Goal: Information Seeking & Learning: Learn about a topic

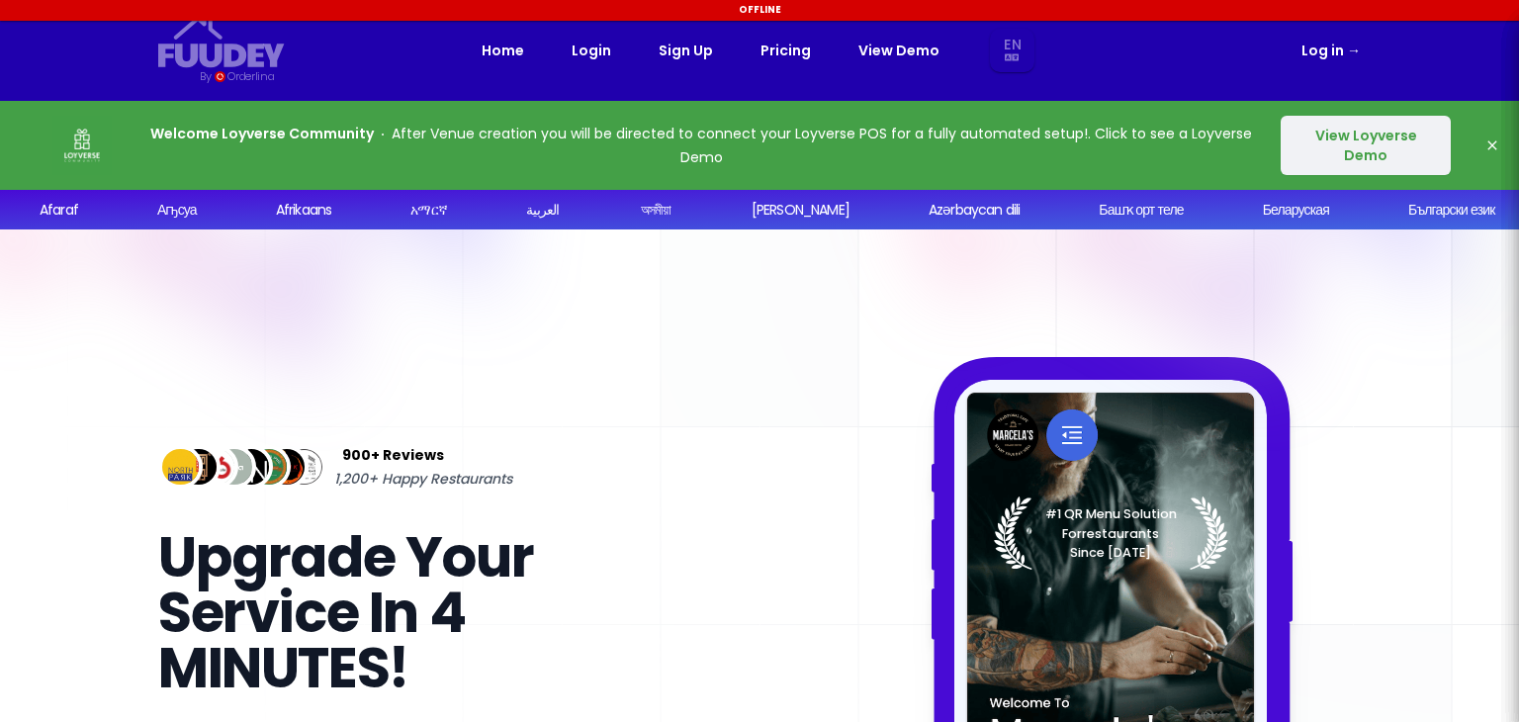
select select "en"
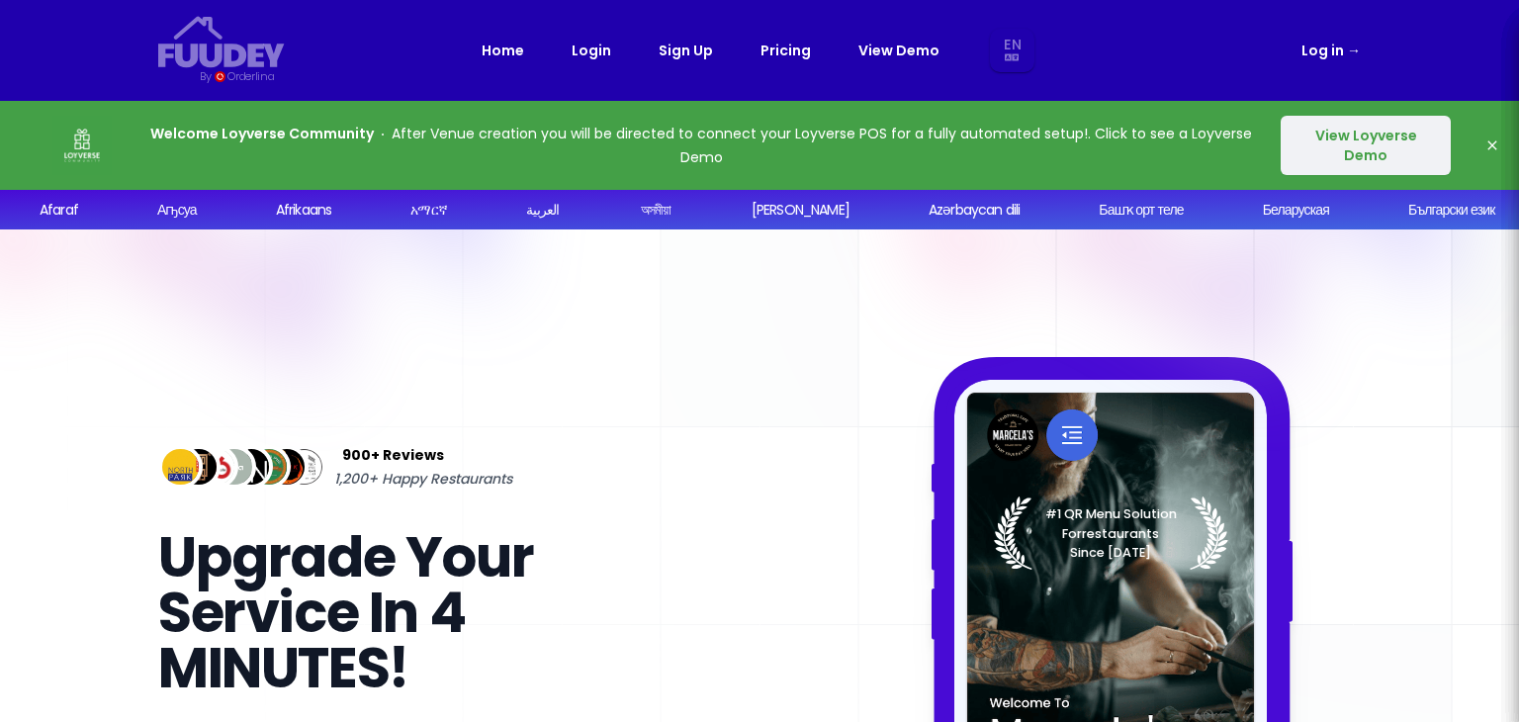
select select "en"
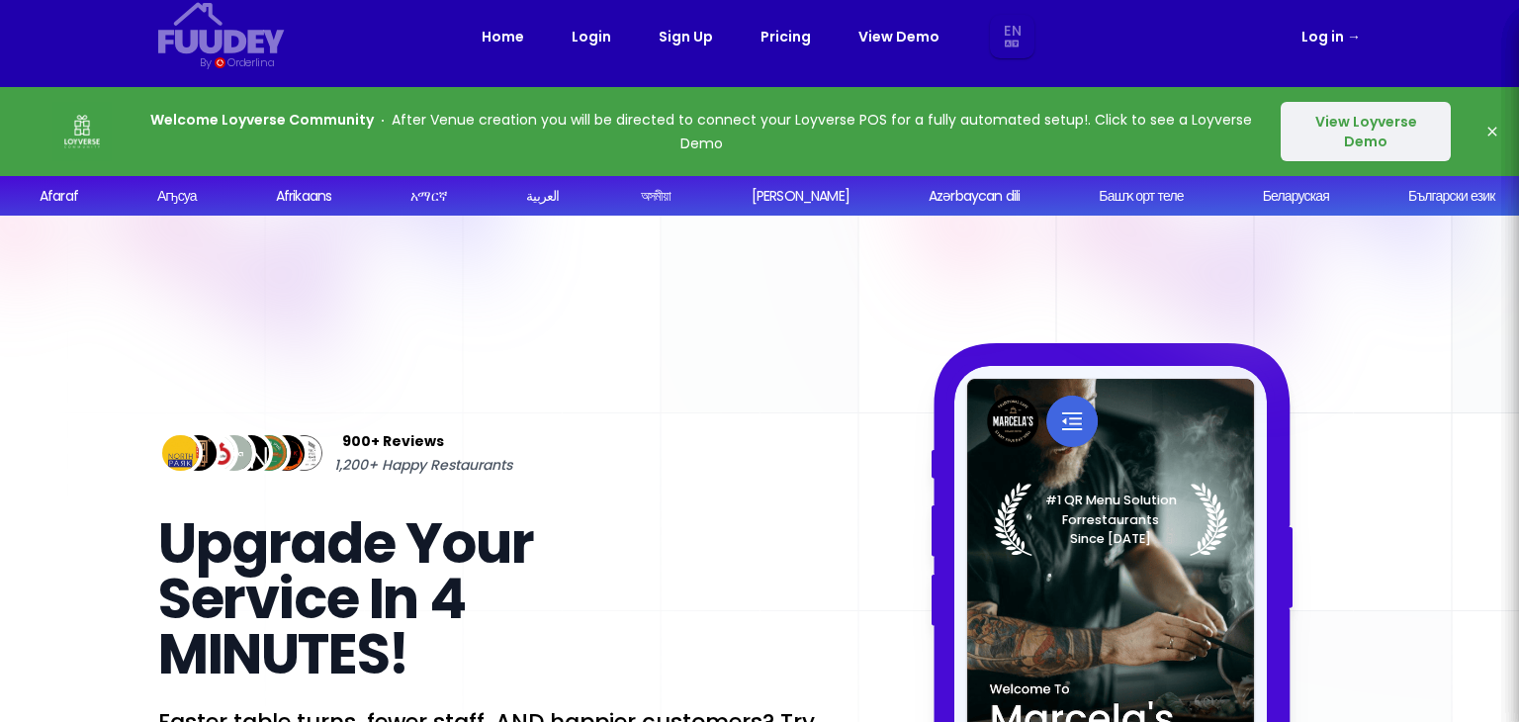
click at [778, 33] on link "Pricing" at bounding box center [786, 37] width 50 height 24
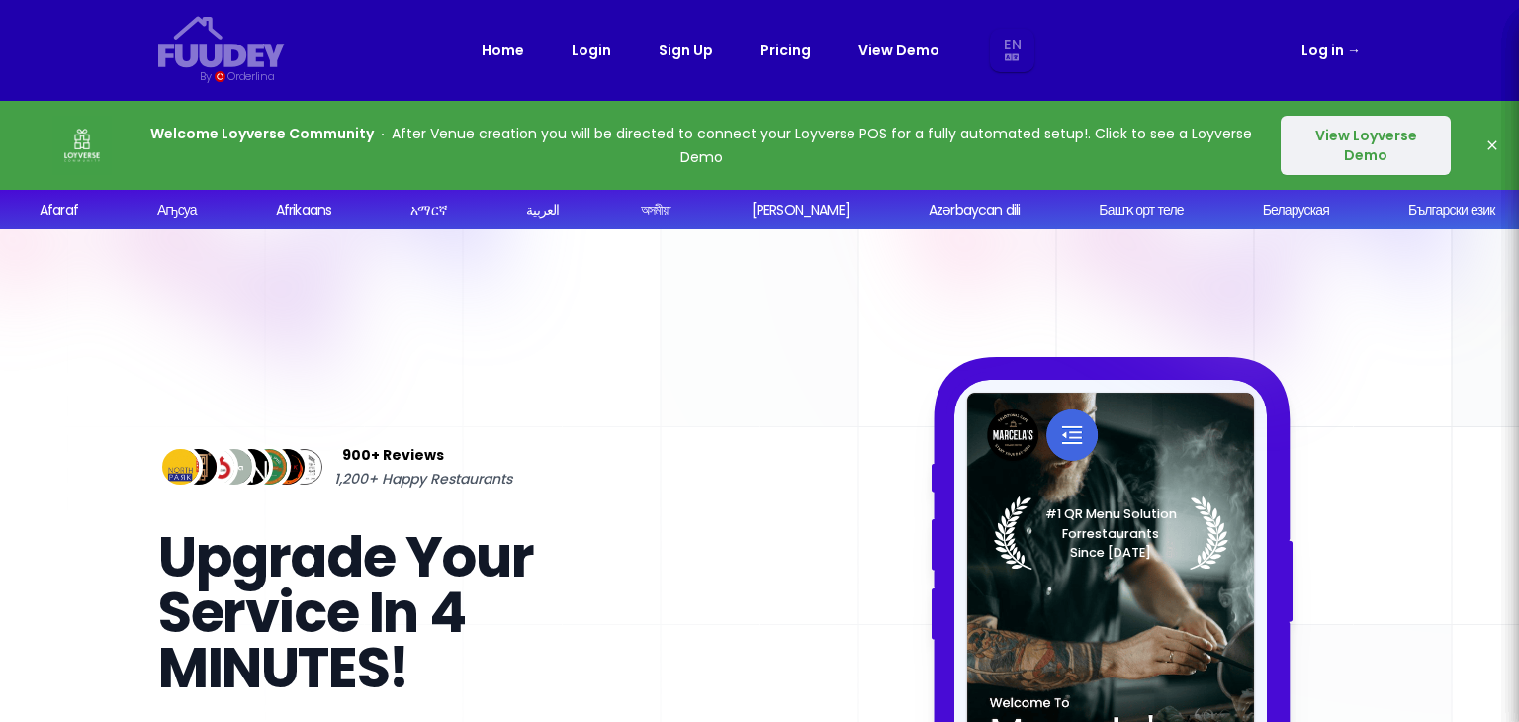
select select "en"
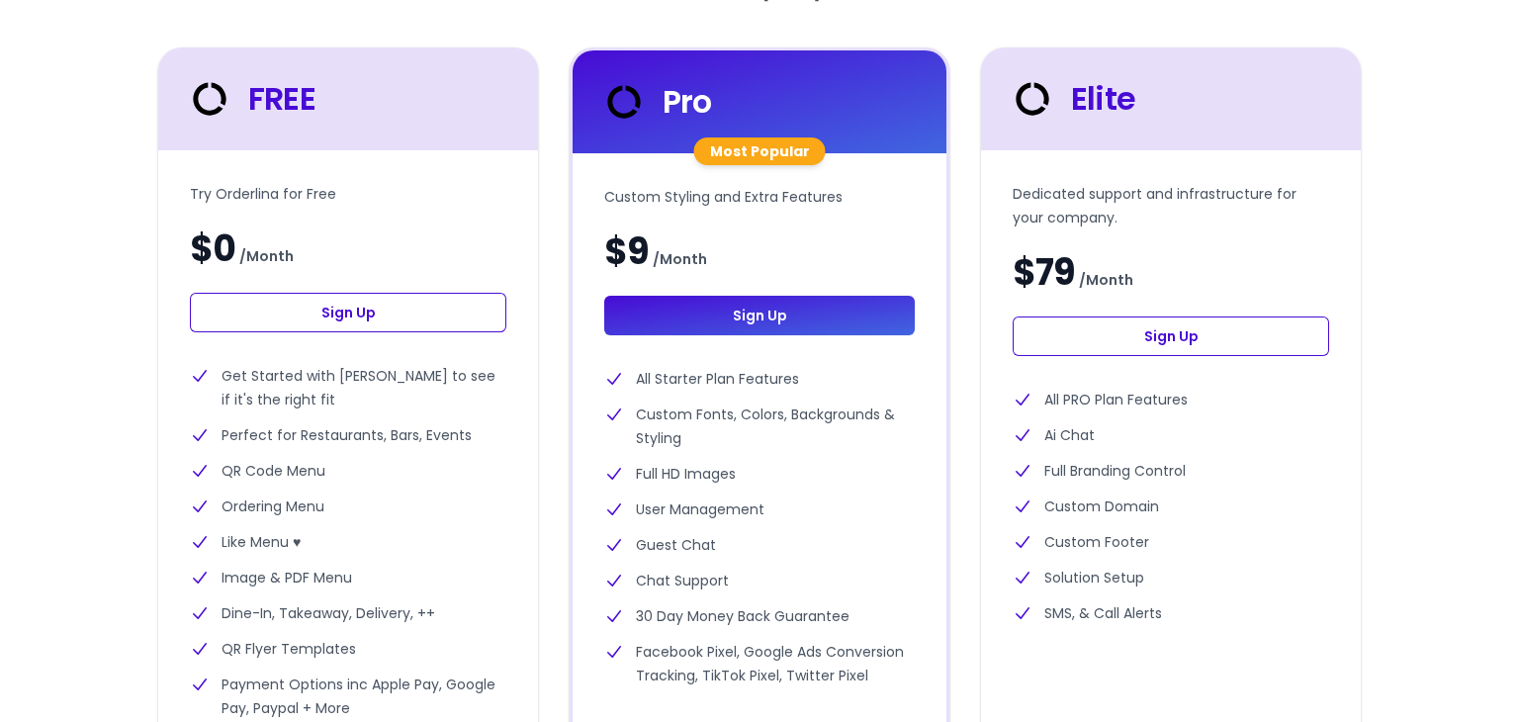
scroll to position [592, 0]
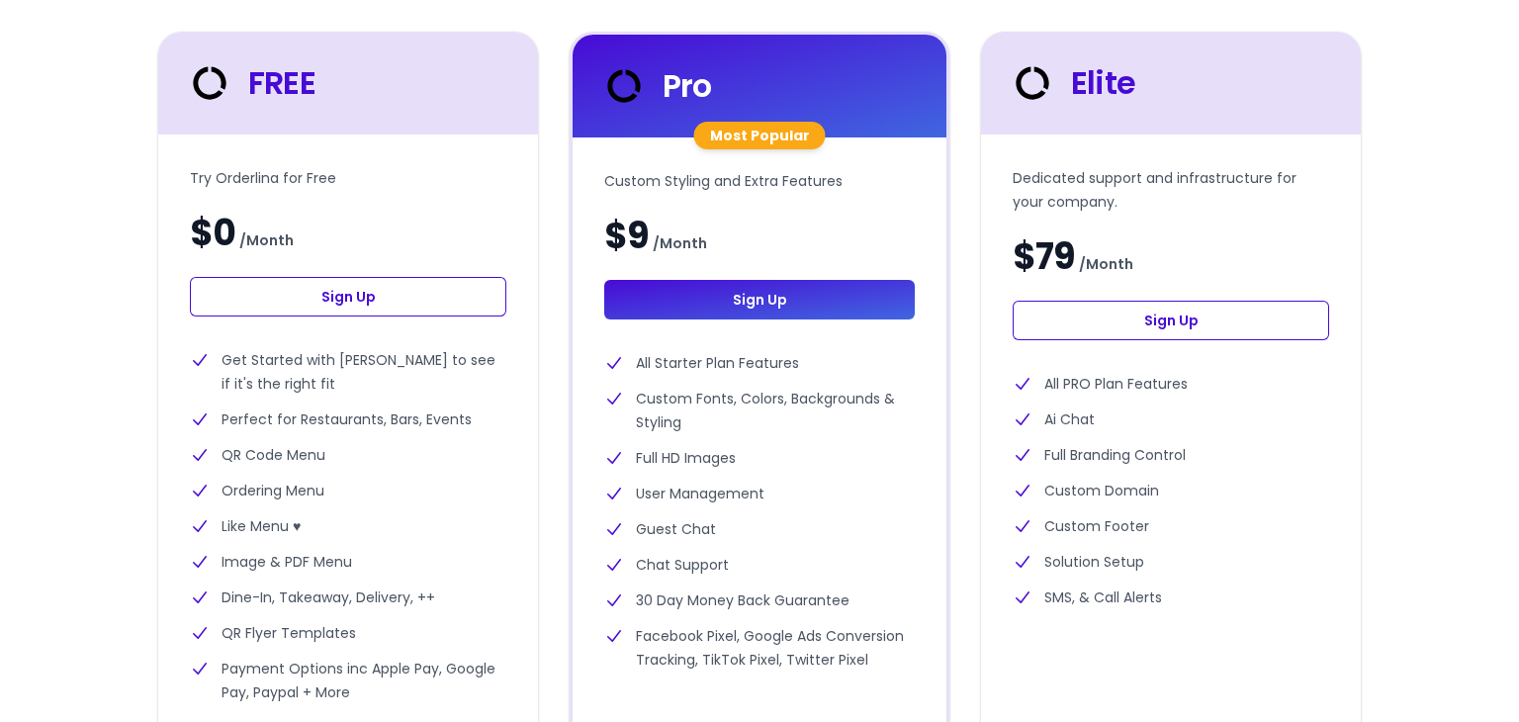
select select "en"
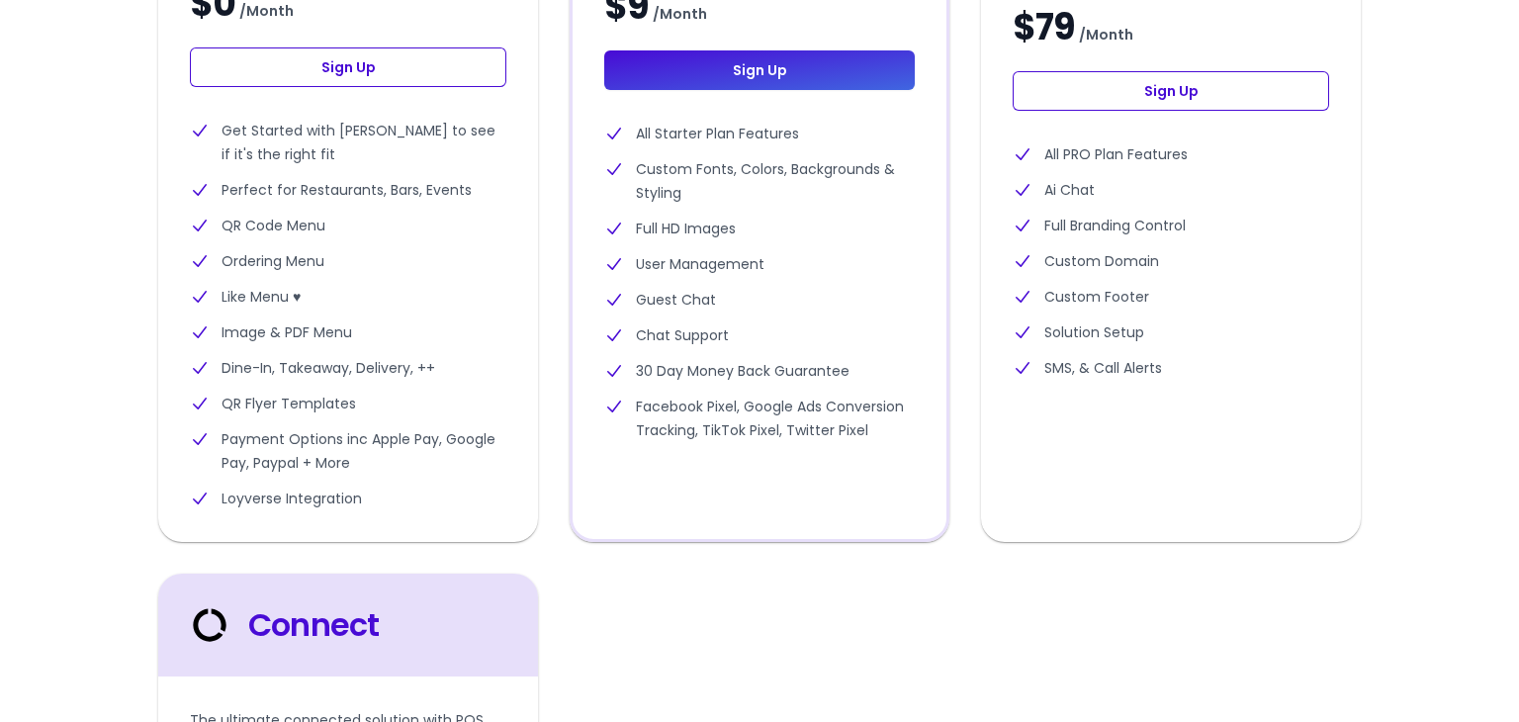
scroll to position [0, 0]
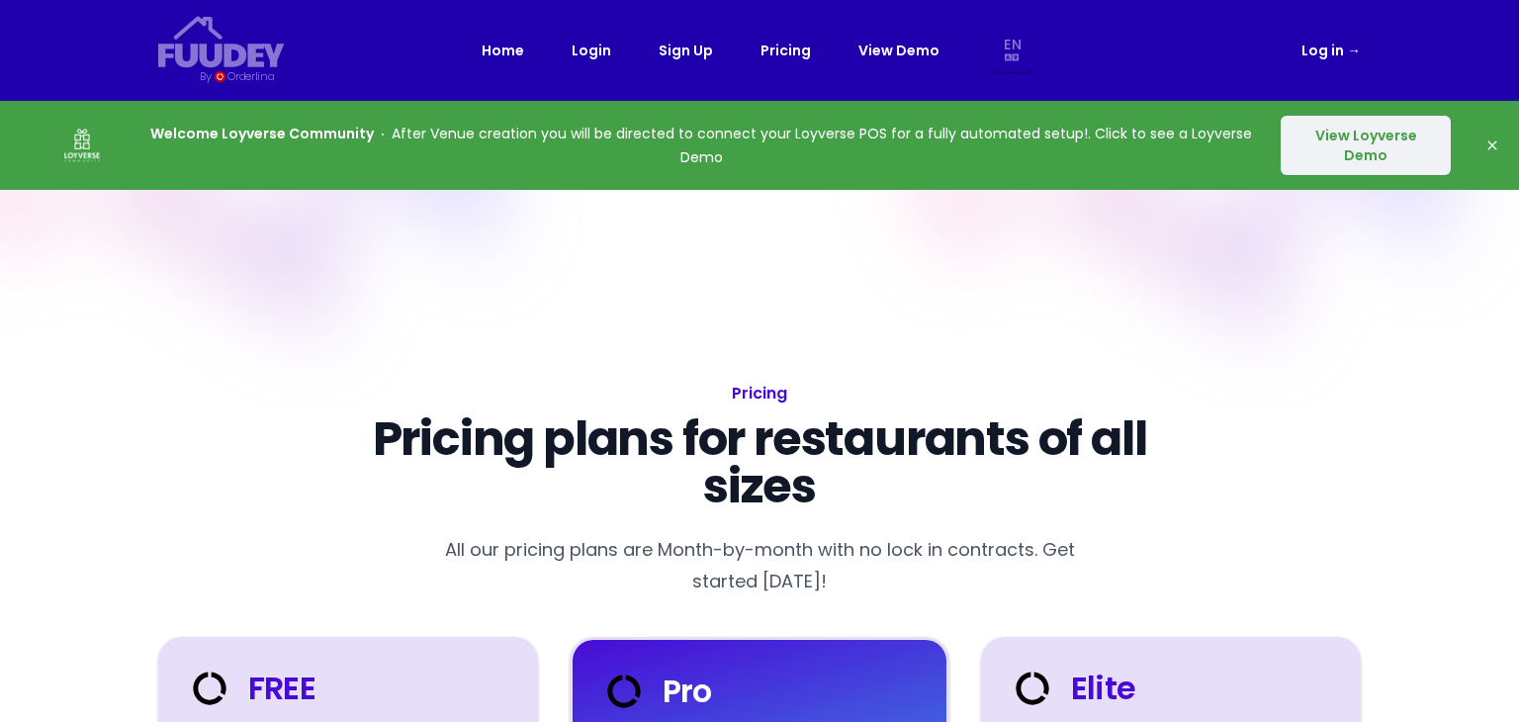
select select "en"
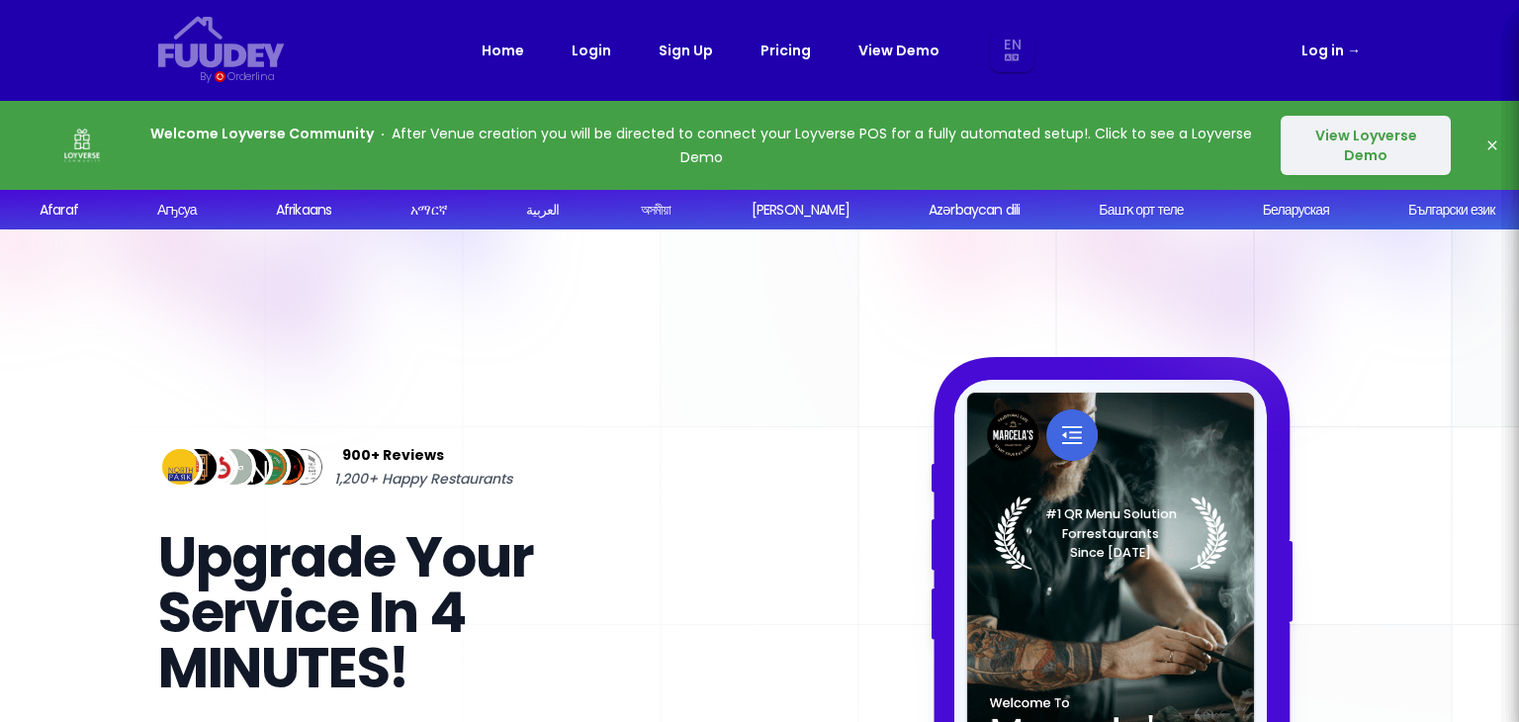
scroll to position [14, 0]
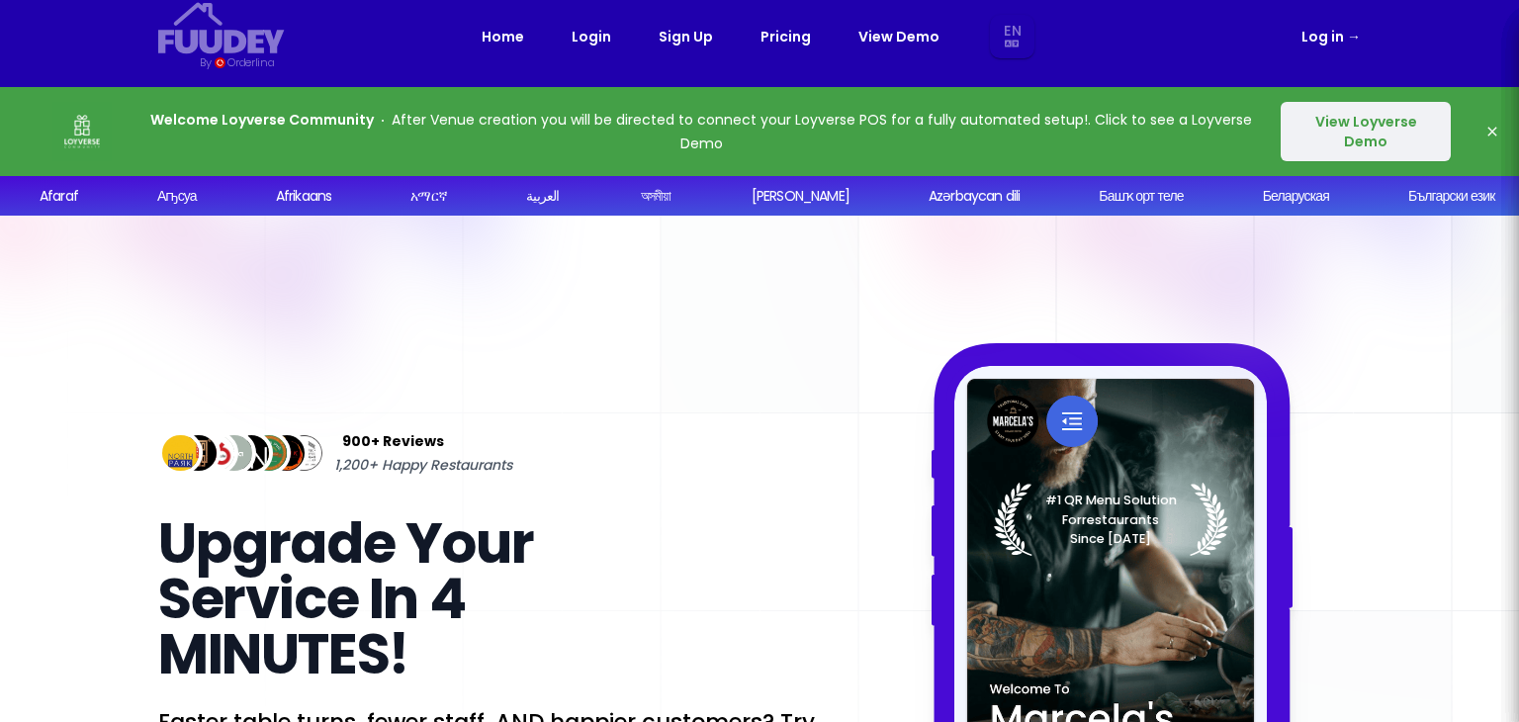
click at [1337, 140] on button "View Loyverse Demo" at bounding box center [1366, 131] width 170 height 59
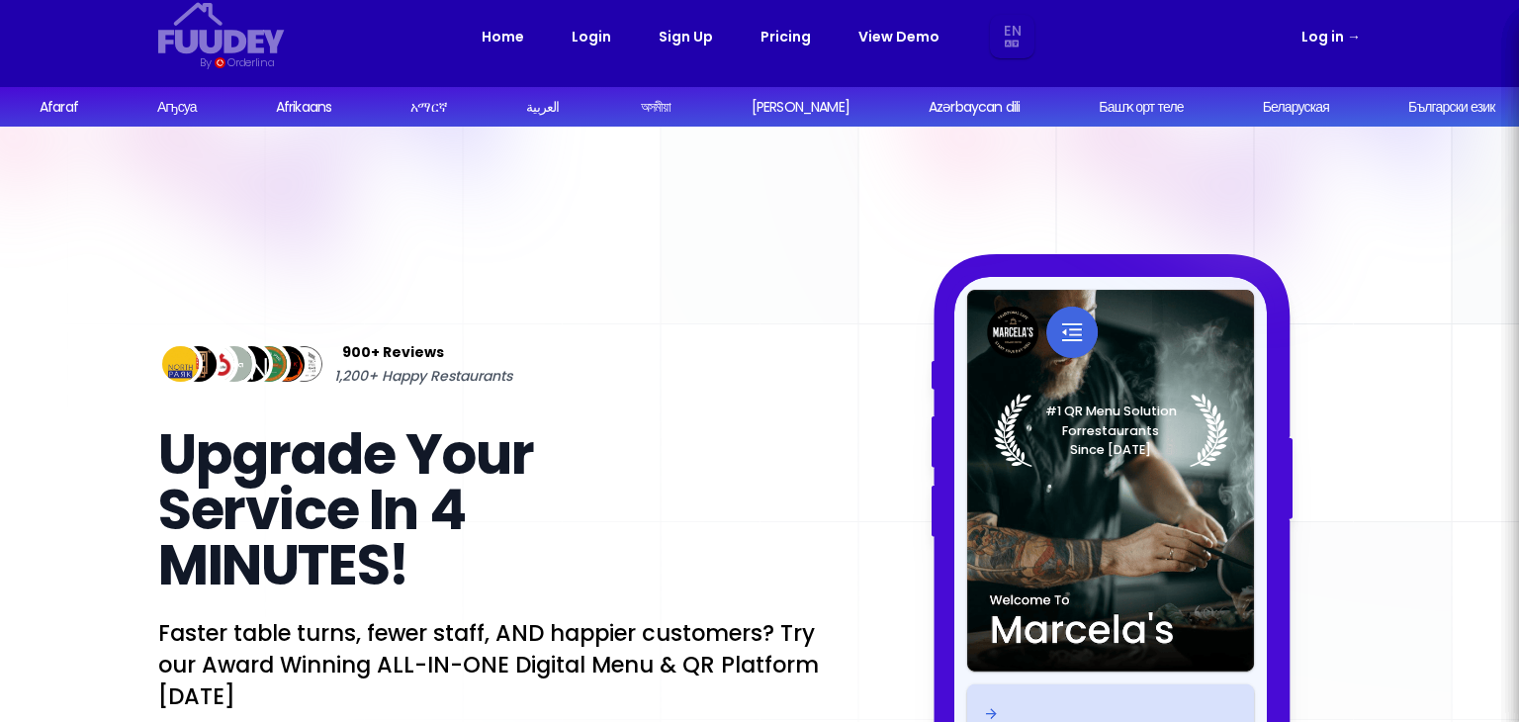
select select "en"
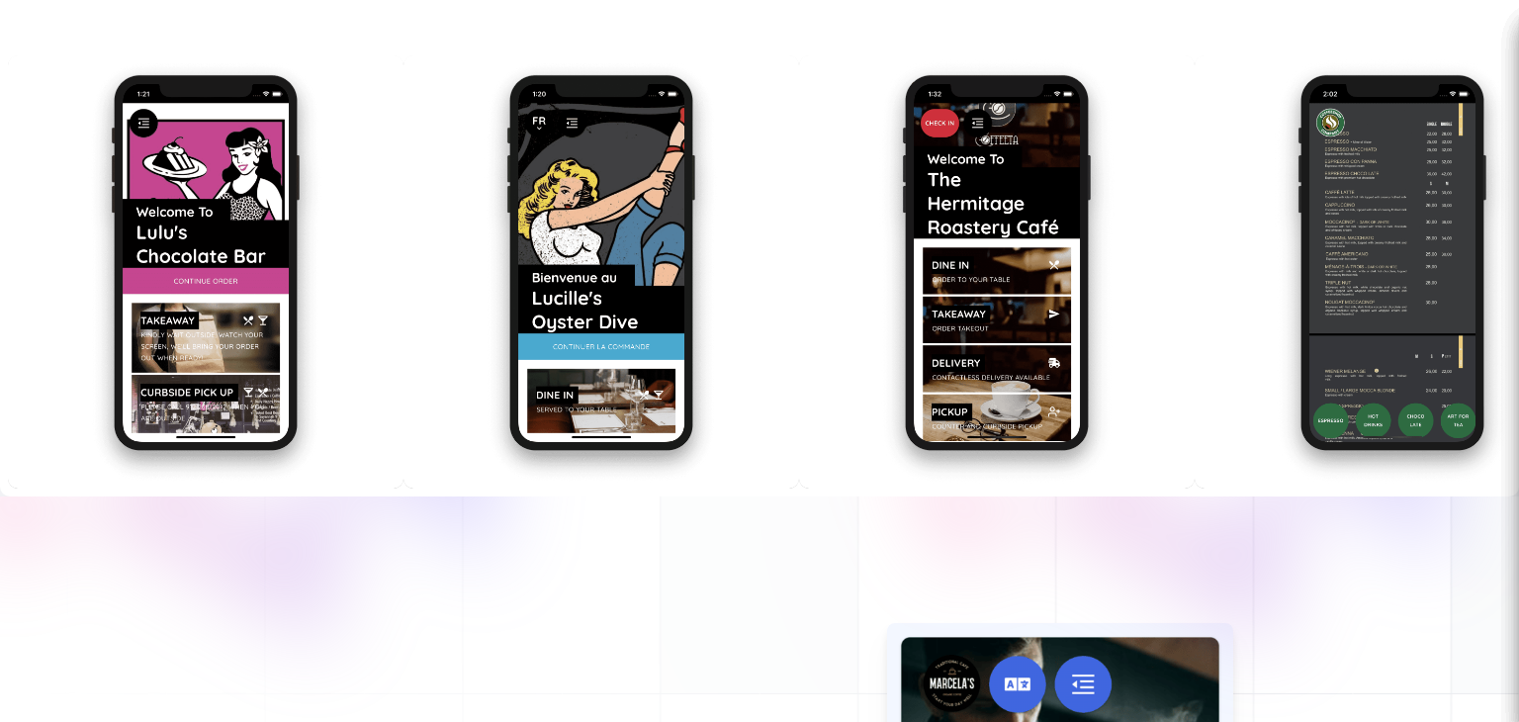
scroll to position [2704, 0]
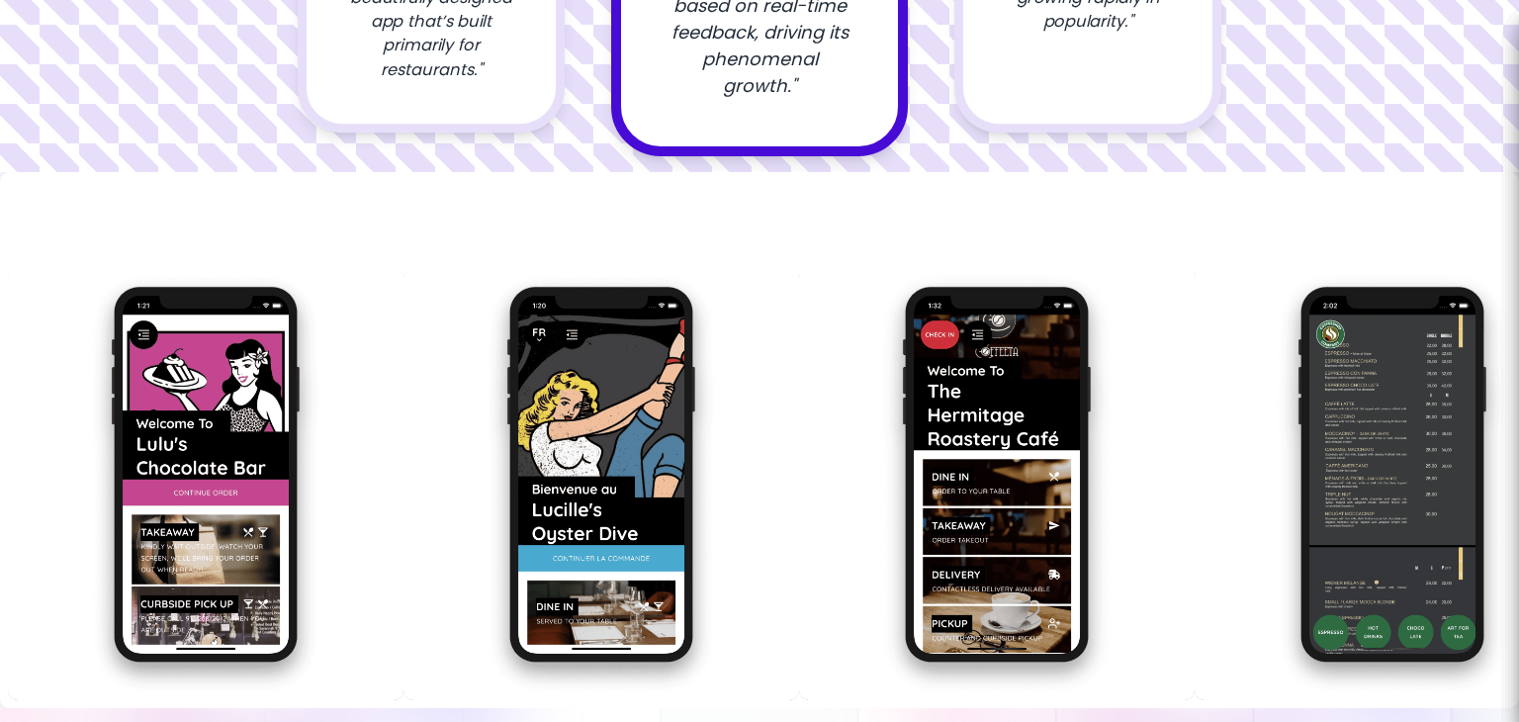
select select "en"
